Goal: Transaction & Acquisition: Subscribe to service/newsletter

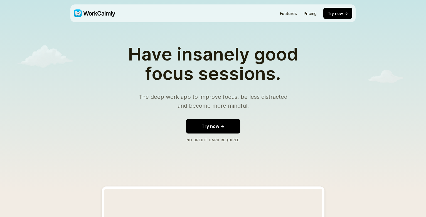
click at [231, 126] on button "Try now →" at bounding box center [213, 126] width 54 height 15
click at [308, 15] on nav "Features Pricing Try now →" at bounding box center [316, 13] width 72 height 11
click at [309, 12] on link "Pricing" at bounding box center [309, 13] width 13 height 5
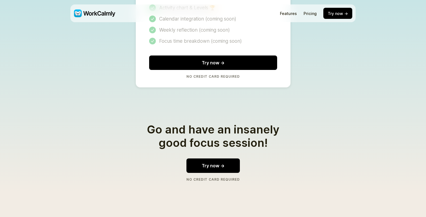
scroll to position [1243, 0]
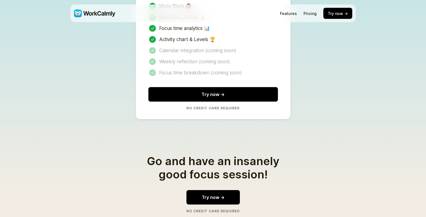
click at [234, 87] on button "Try now →" at bounding box center [213, 94] width 130 height 15
